Goal: Task Accomplishment & Management: Manage account settings

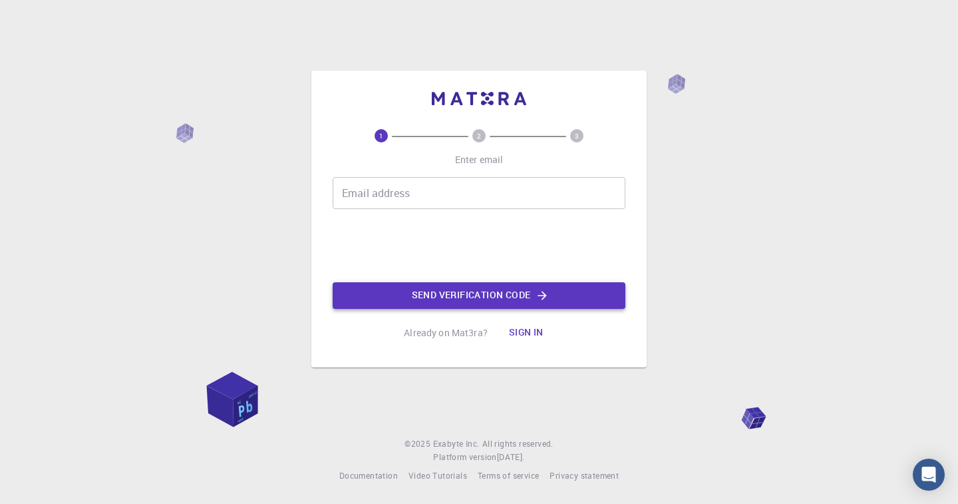
click at [460, 289] on button "Send verification code" at bounding box center [479, 295] width 293 height 27
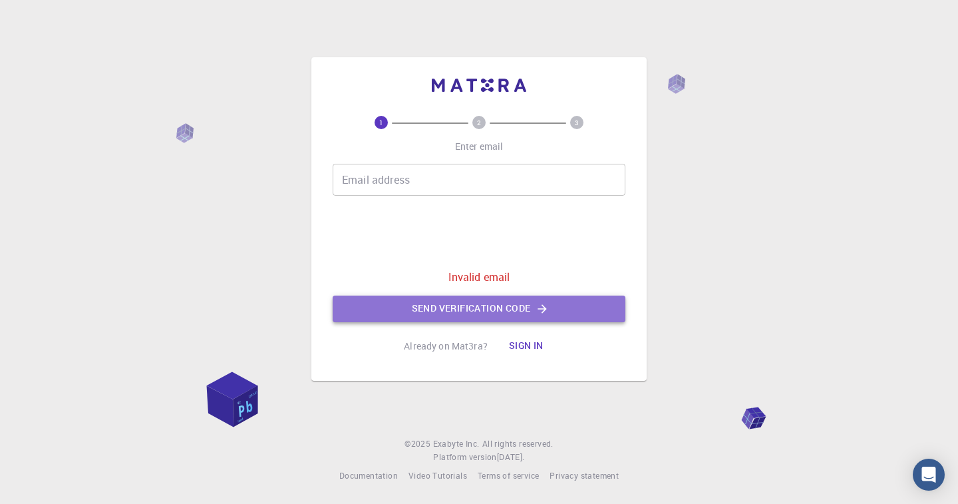
click at [470, 303] on button "Send verification code" at bounding box center [479, 308] width 293 height 27
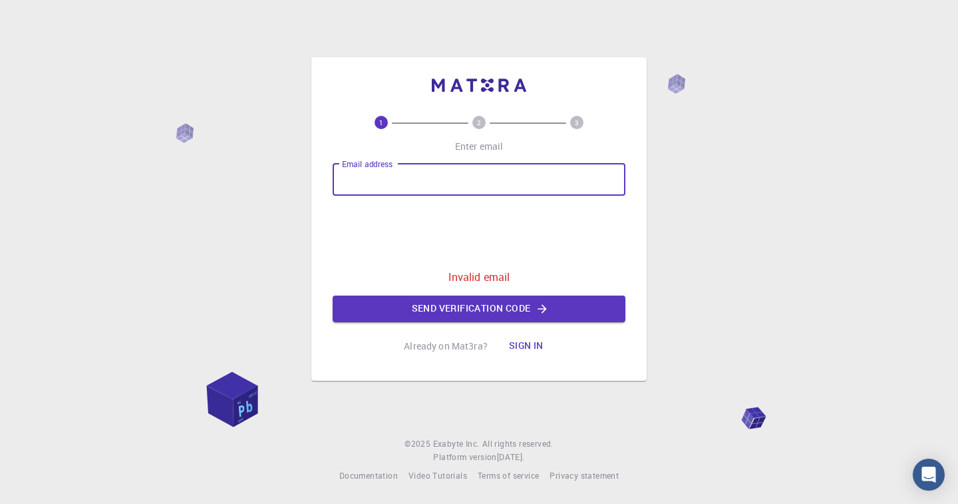
click at [404, 179] on input "Email address" at bounding box center [479, 180] width 293 height 32
type input "01005633496"
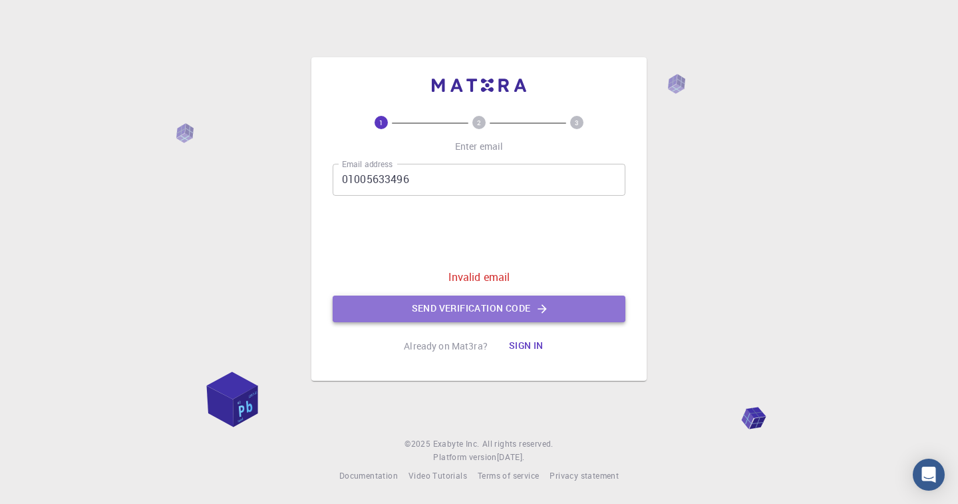
click at [474, 307] on button "Send verification code" at bounding box center [479, 308] width 293 height 27
click at [470, 309] on button "Send verification code" at bounding box center [479, 308] width 293 height 27
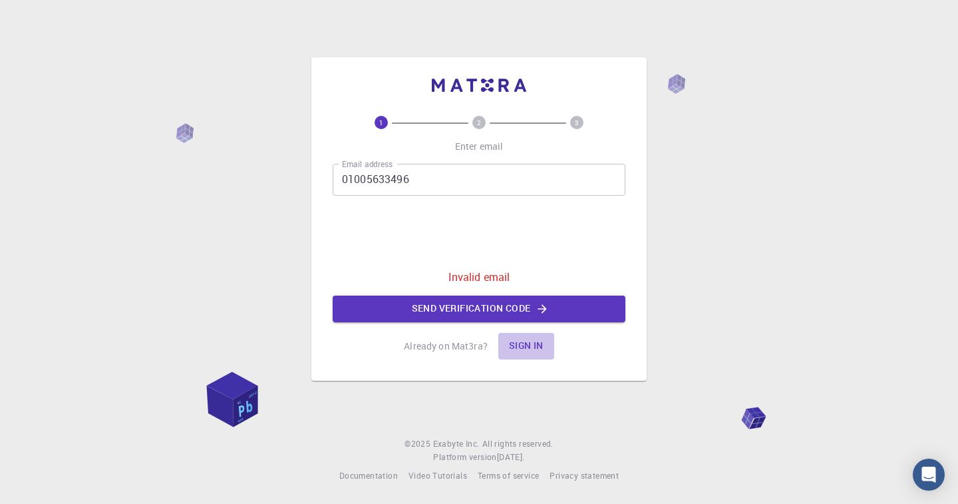
click at [519, 343] on button "Sign in" at bounding box center [526, 346] width 56 height 27
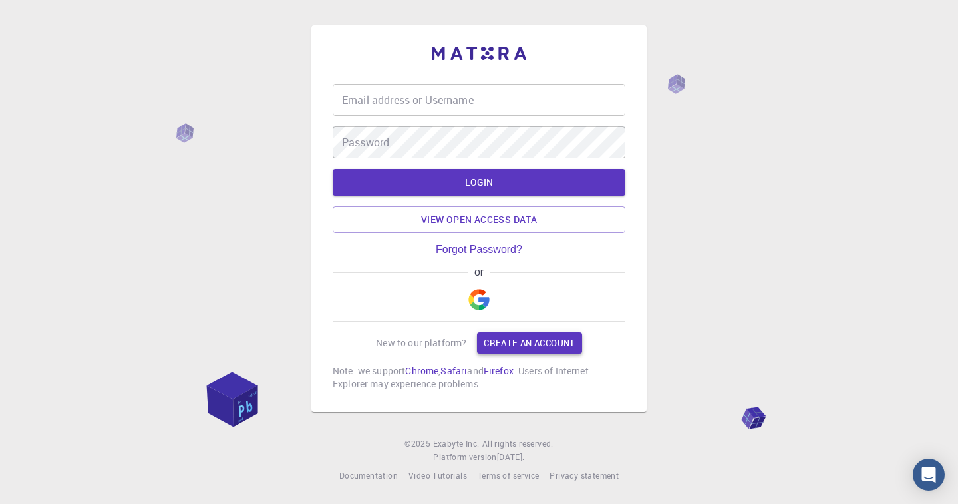
click at [514, 339] on link "Create an account" at bounding box center [529, 342] width 104 height 21
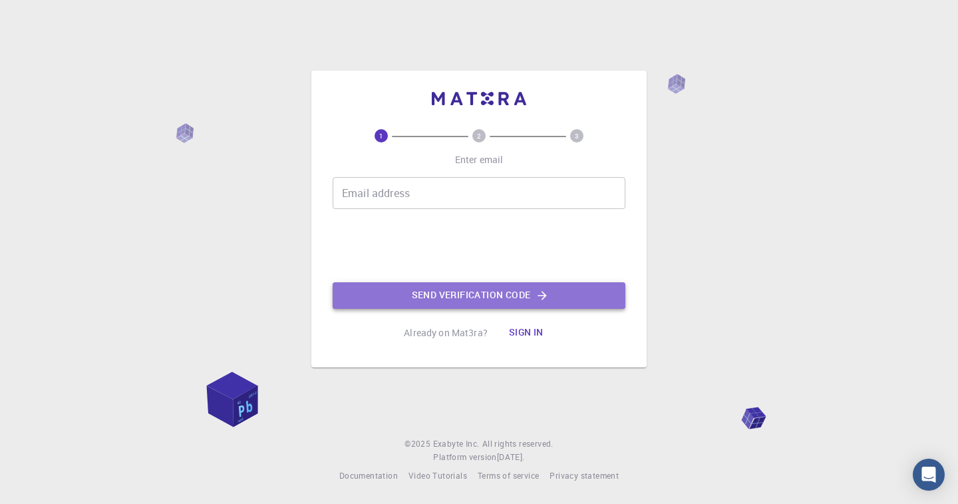
click at [478, 293] on button "Send verification code" at bounding box center [479, 295] width 293 height 27
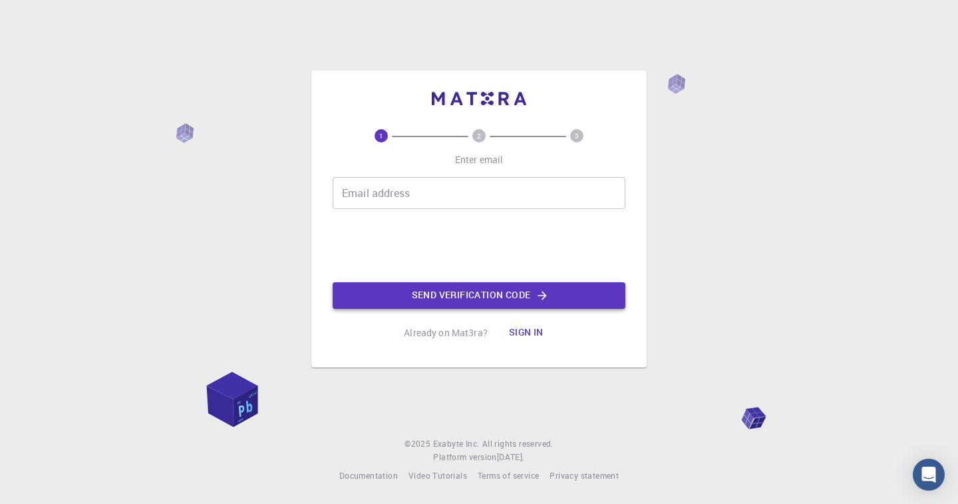
click at [498, 292] on button "Send verification code" at bounding box center [479, 295] width 293 height 27
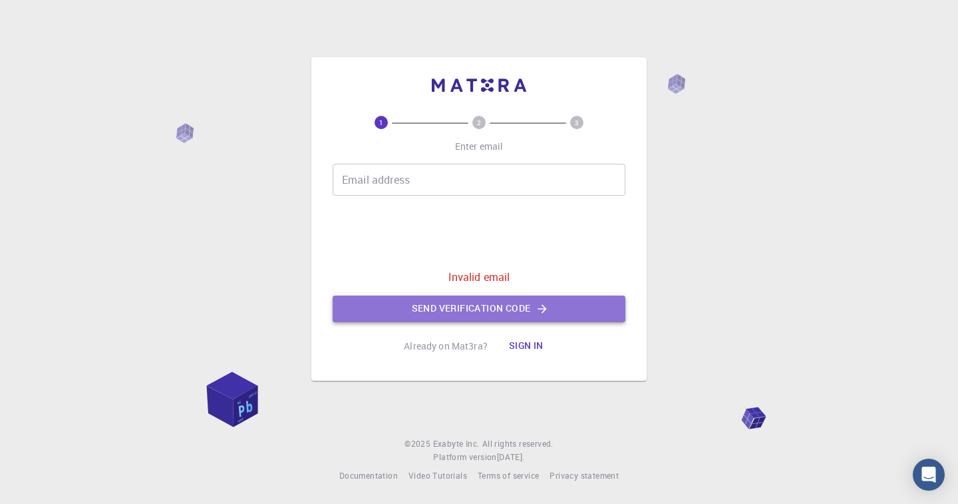
click at [489, 303] on button "Send verification code" at bounding box center [479, 308] width 293 height 27
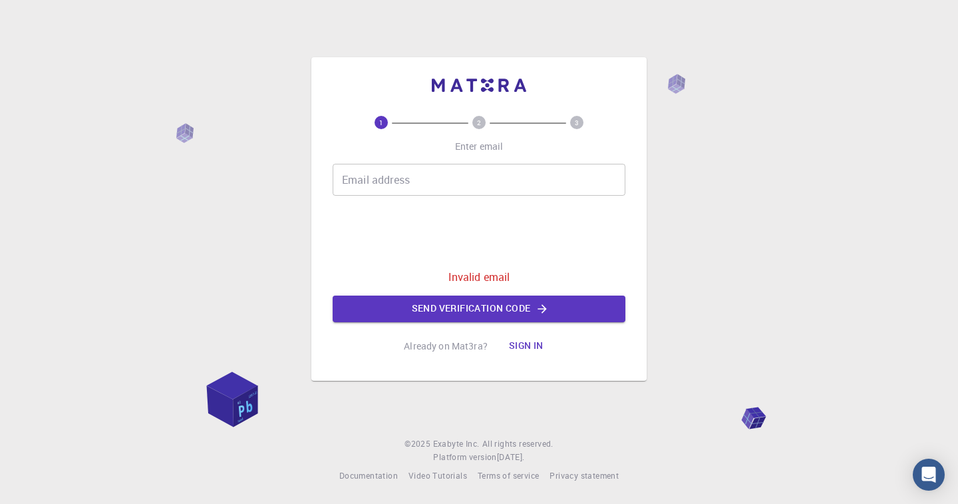
click at [394, 174] on div "Email address Email address" at bounding box center [479, 180] width 293 height 32
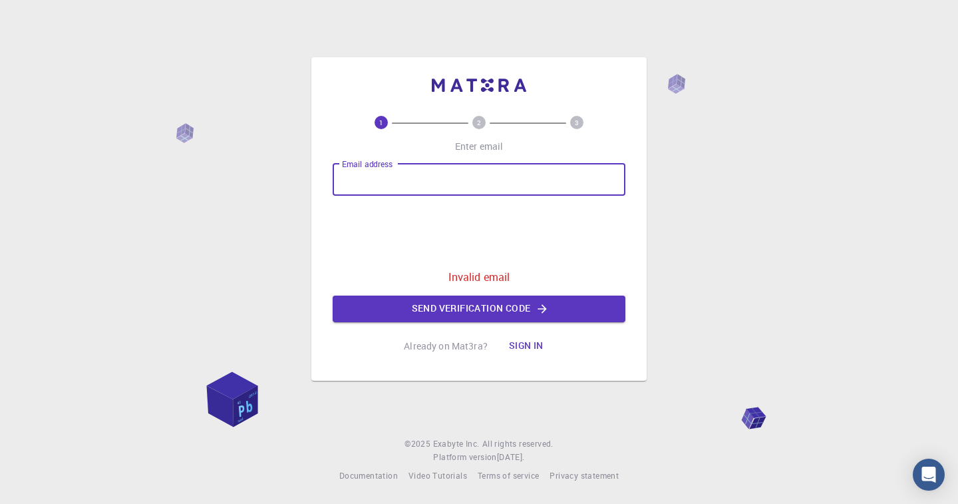
type input "01005633496"
click at [470, 305] on button "Send verification code" at bounding box center [479, 308] width 293 height 27
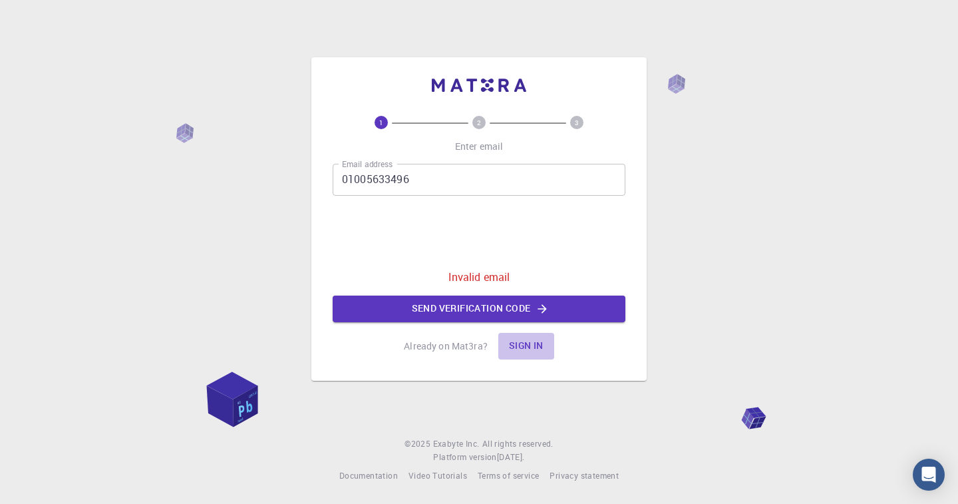
click at [519, 343] on button "Sign in" at bounding box center [526, 346] width 56 height 27
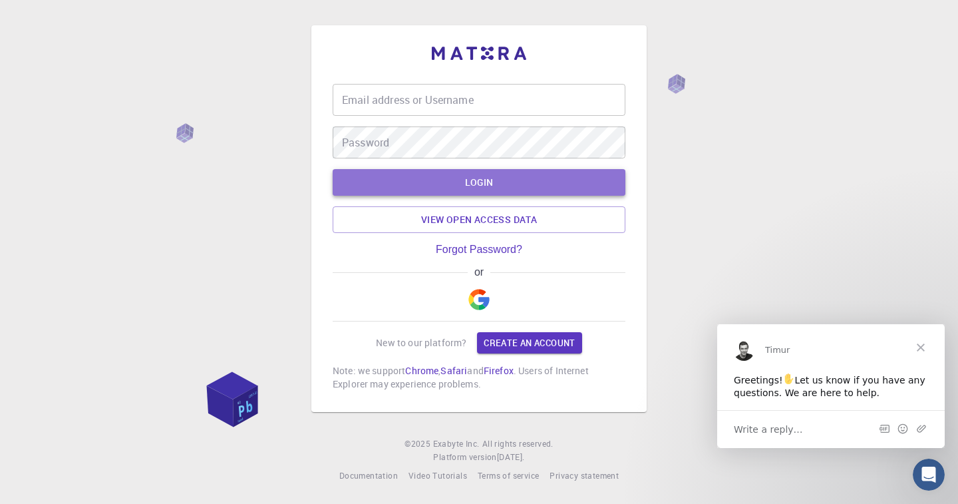
click at [484, 181] on button "LOGIN" at bounding box center [479, 182] width 293 height 27
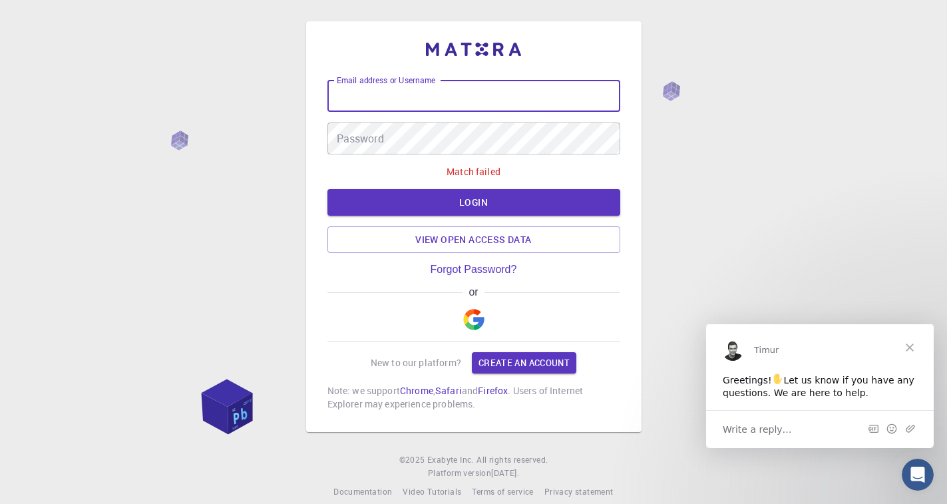
click at [446, 94] on input "Email address or Username" at bounding box center [473, 96] width 293 height 32
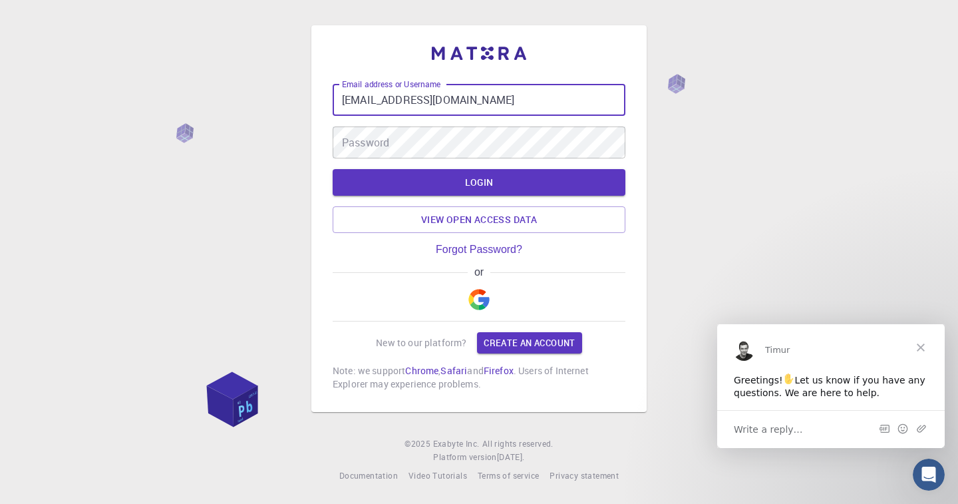
type input "[EMAIL_ADDRESS][DOMAIN_NAME]"
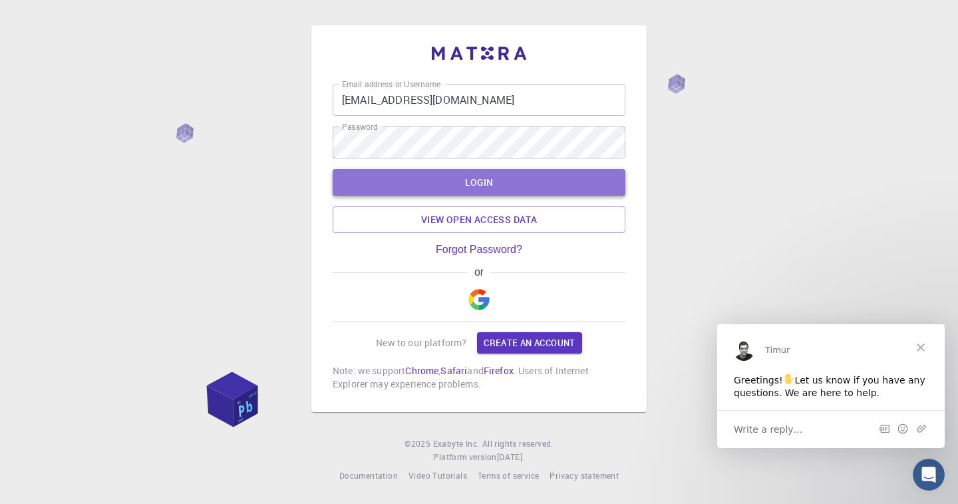
click at [444, 180] on button "LOGIN" at bounding box center [479, 182] width 293 height 27
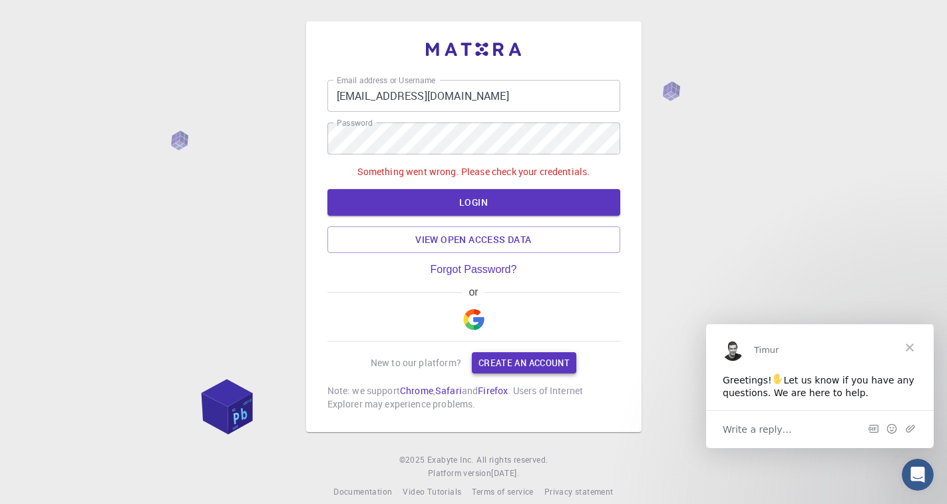
click at [487, 355] on link "Create an account" at bounding box center [524, 362] width 104 height 21
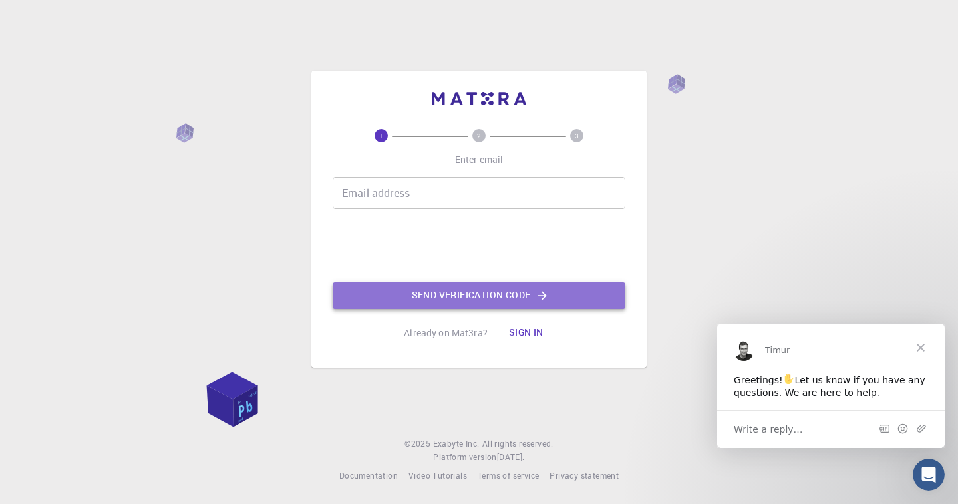
click at [451, 295] on button "Send verification code" at bounding box center [479, 295] width 293 height 27
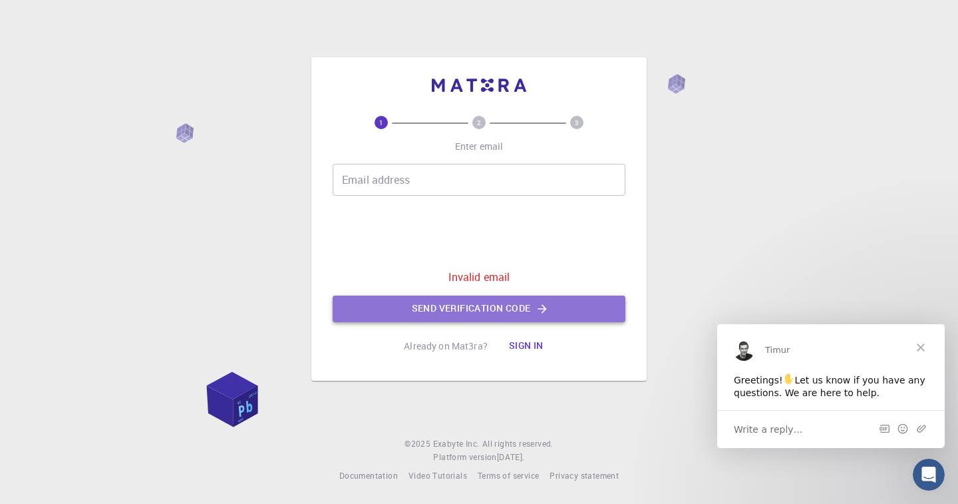
click at [460, 305] on button "Send verification code" at bounding box center [479, 308] width 293 height 27
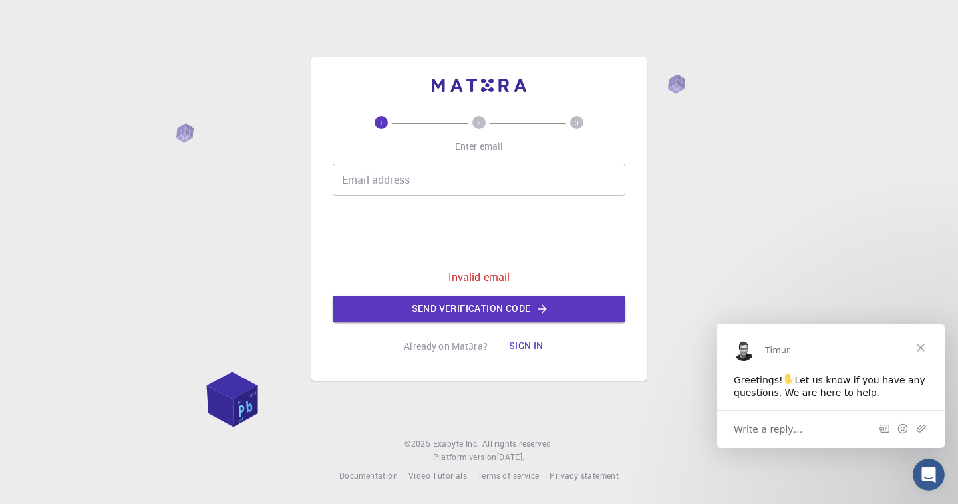
click at [522, 344] on button "Sign in" at bounding box center [526, 346] width 56 height 27
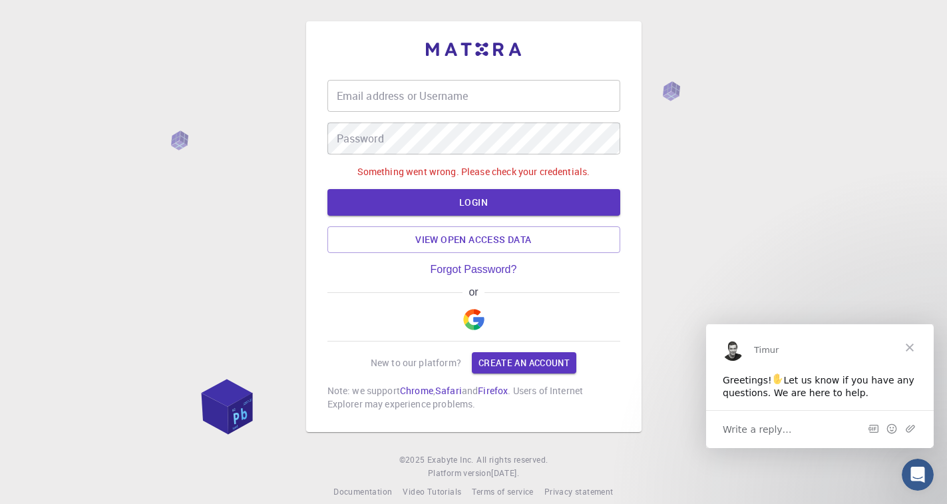
type input "[EMAIL_ADDRESS][DOMAIN_NAME]"
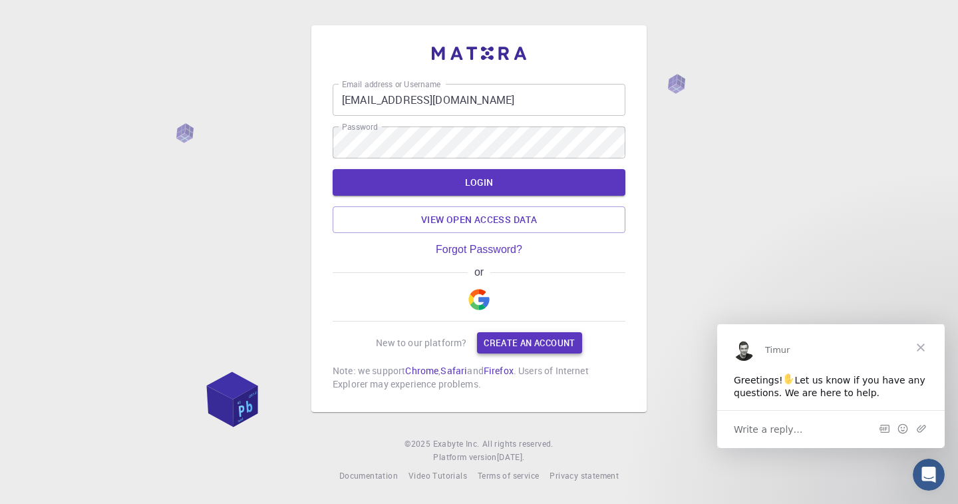
click at [520, 341] on link "Create an account" at bounding box center [529, 342] width 104 height 21
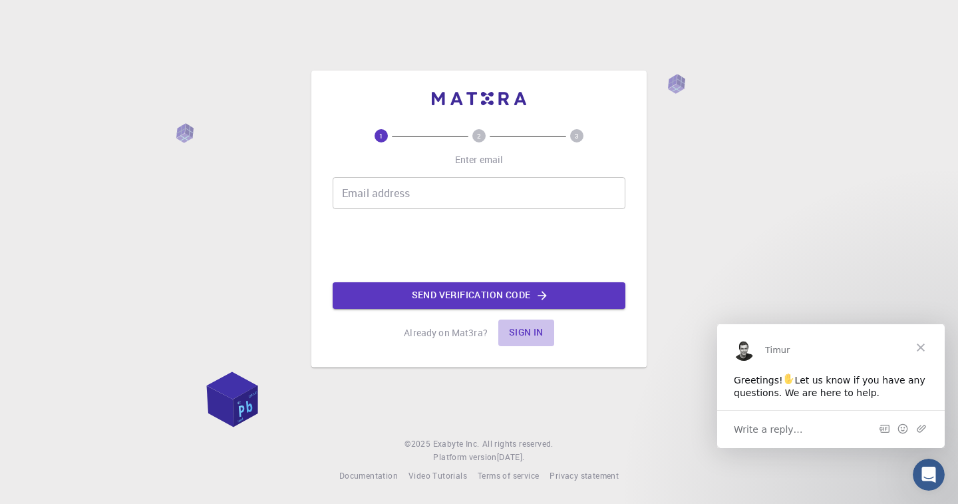
click at [520, 330] on button "Sign in" at bounding box center [526, 332] width 56 height 27
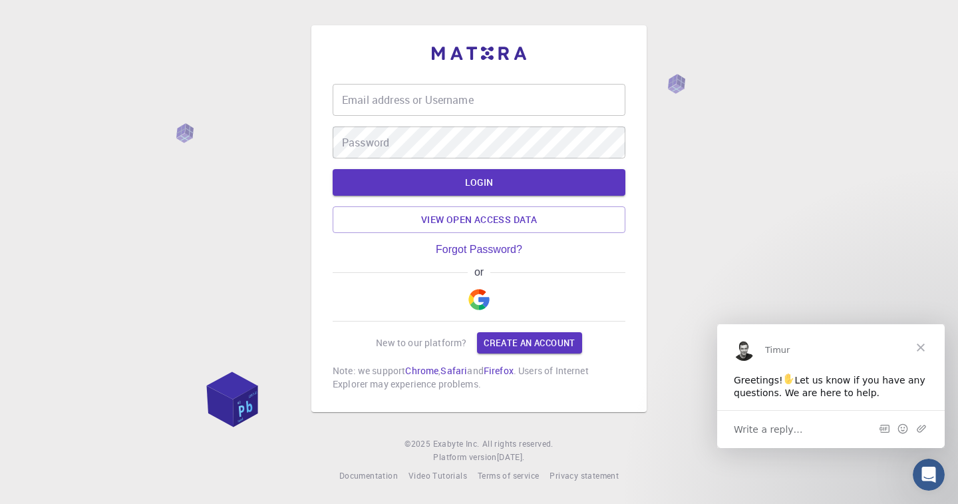
type input "[EMAIL_ADDRESS][DOMAIN_NAME]"
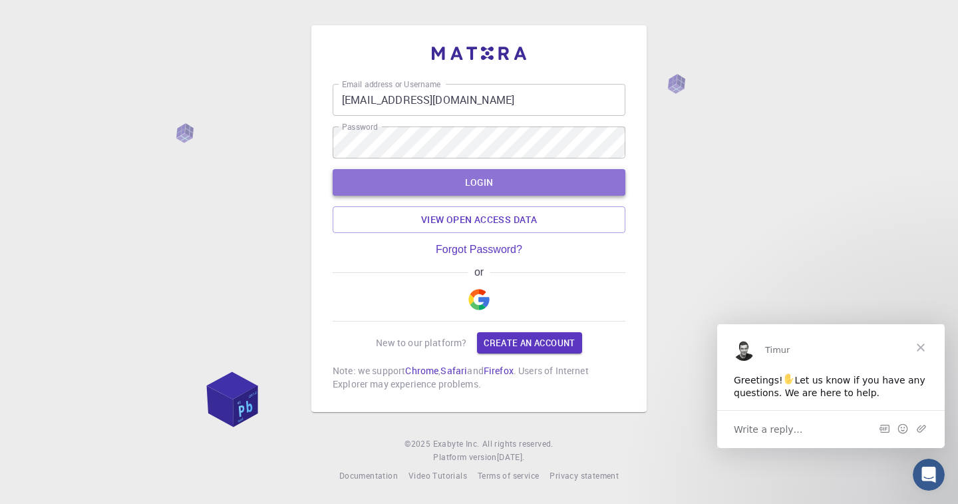
click at [497, 183] on button "LOGIN" at bounding box center [479, 182] width 293 height 27
